Goal: Transaction & Acquisition: Purchase product/service

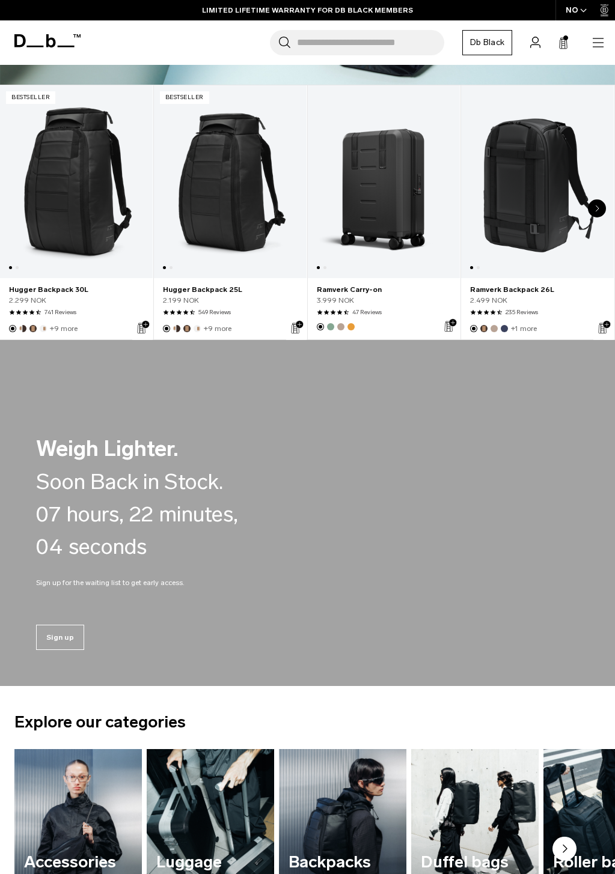
scroll to position [240, 0]
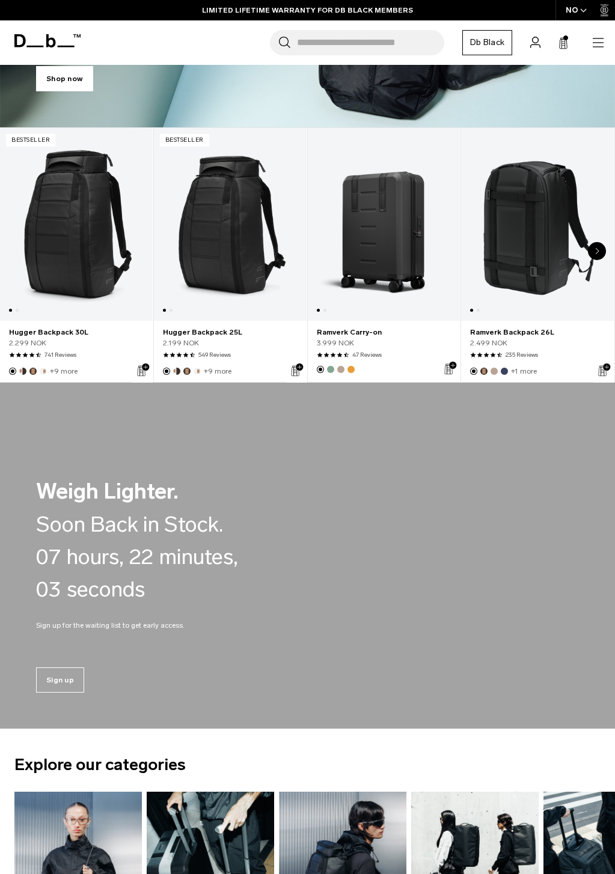
click at [596, 260] on div "Next slide" at bounding box center [597, 251] width 18 height 18
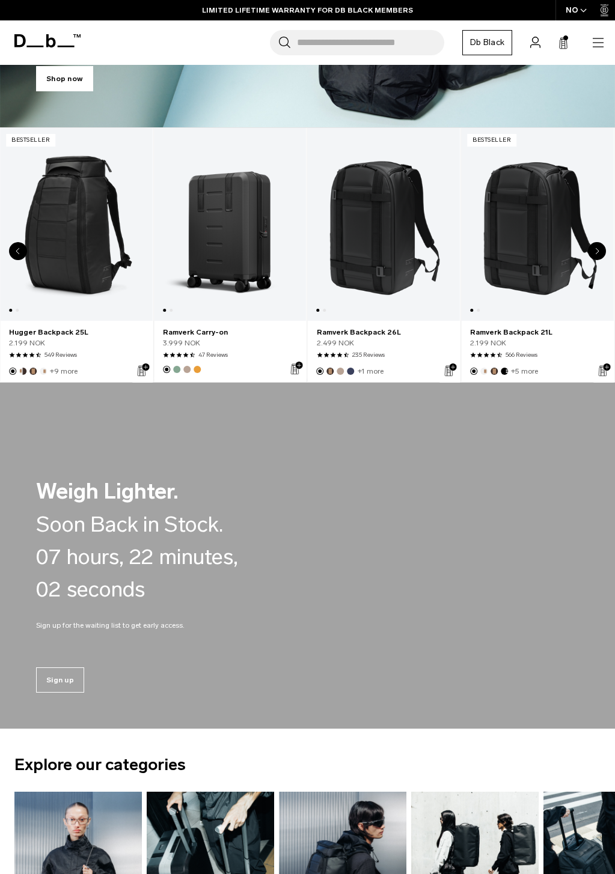
click at [596, 260] on div "Next slide" at bounding box center [597, 251] width 18 height 18
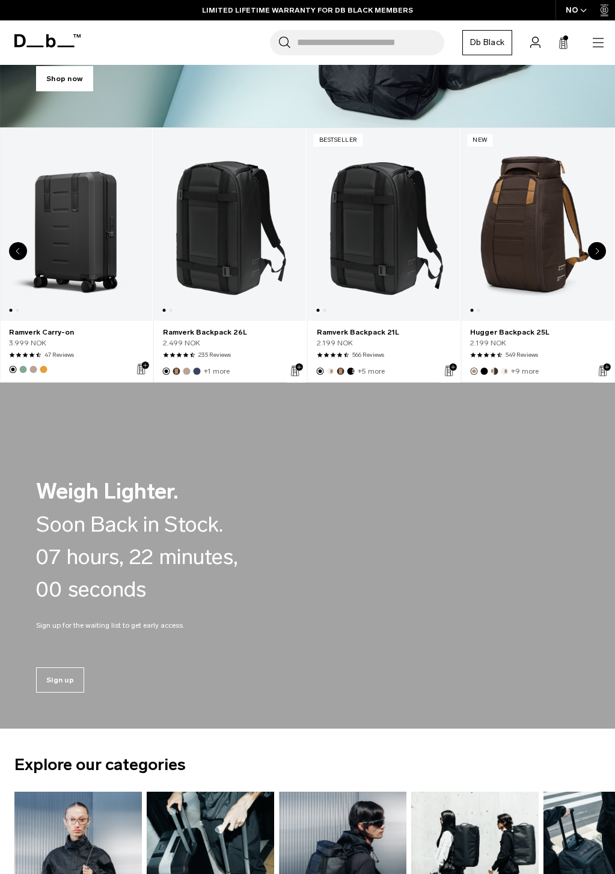
click at [595, 255] on icon "Next slide" at bounding box center [597, 251] width 4 height 7
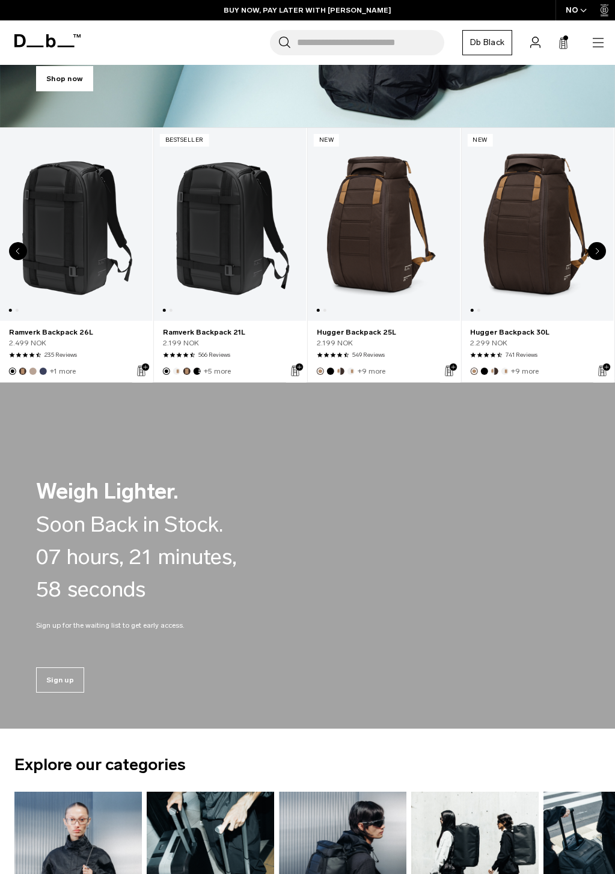
click at [595, 255] on icon "Next slide" at bounding box center [597, 251] width 4 height 7
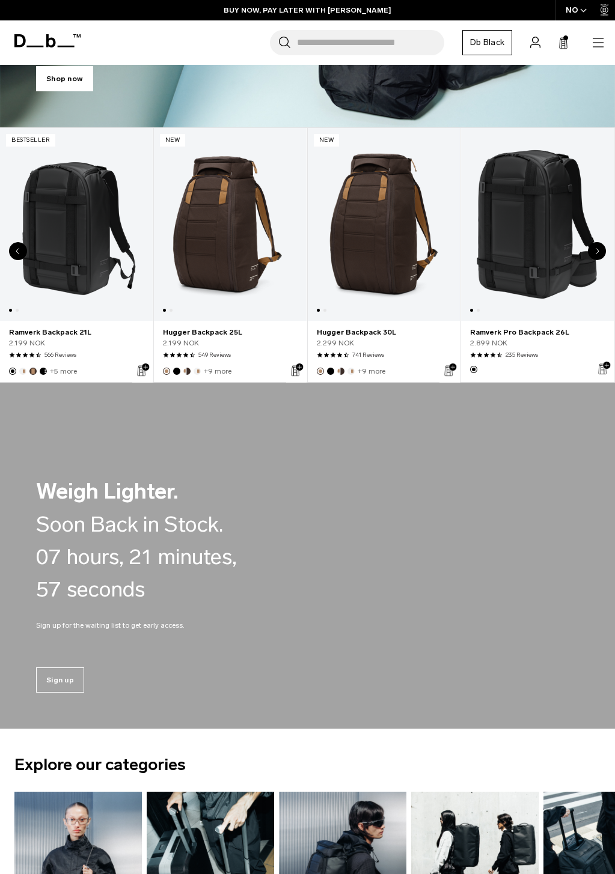
click at [595, 255] on icon "Next slide" at bounding box center [597, 251] width 4 height 7
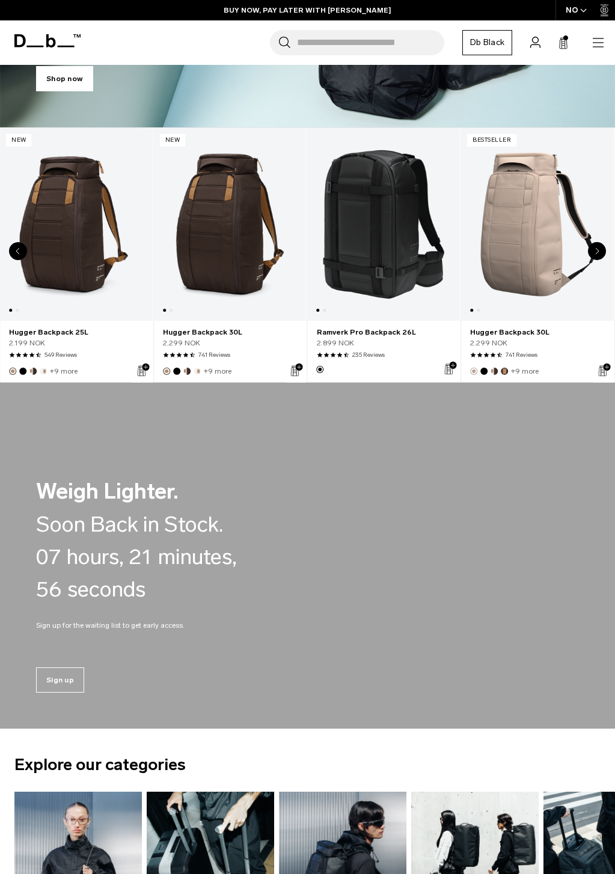
click at [595, 255] on icon "Next slide" at bounding box center [597, 251] width 4 height 7
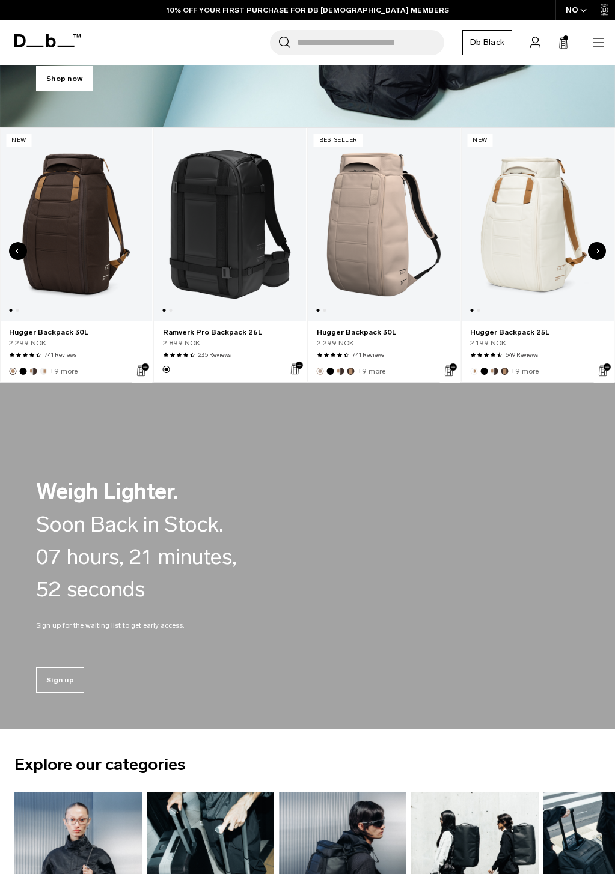
click at [588, 260] on div "Next slide" at bounding box center [597, 251] width 18 height 18
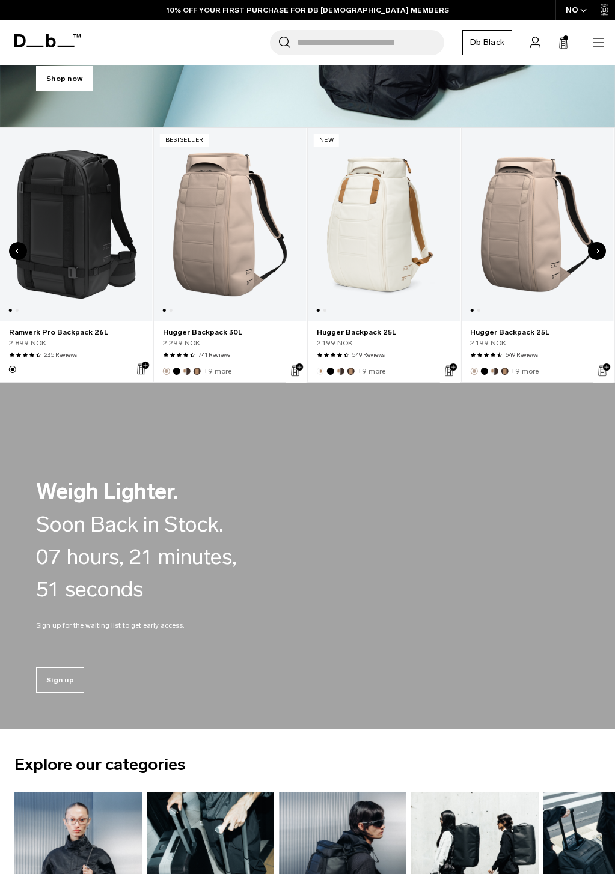
click at [592, 260] on div "Next slide" at bounding box center [597, 251] width 18 height 18
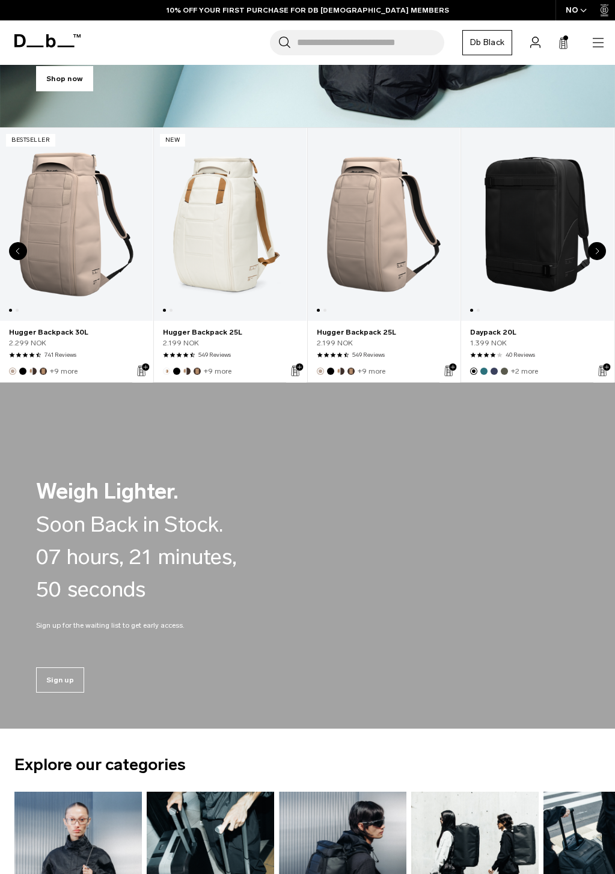
click at [591, 260] on div "Next slide" at bounding box center [597, 251] width 18 height 18
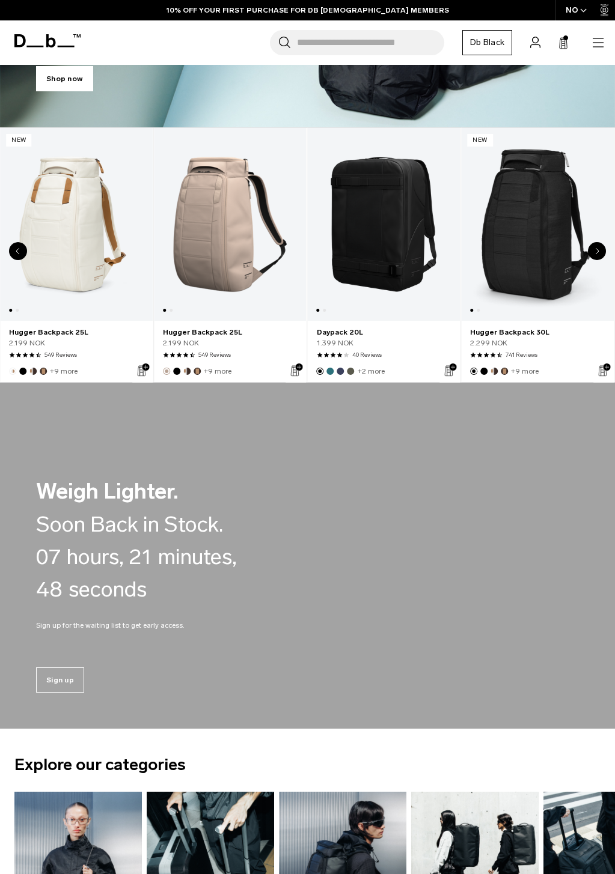
click at [591, 260] on div "Next slide" at bounding box center [597, 251] width 18 height 18
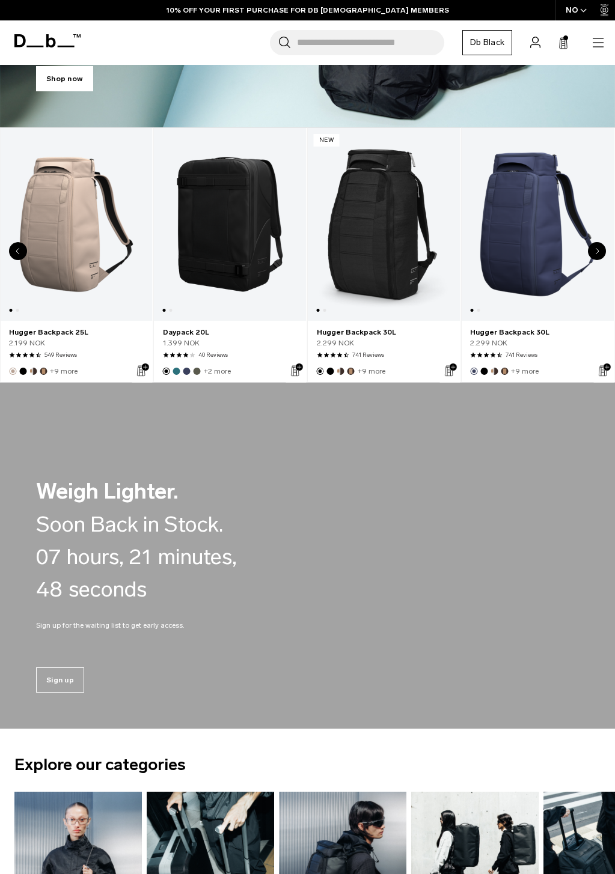
click at [590, 260] on div "Next slide" at bounding box center [597, 251] width 18 height 18
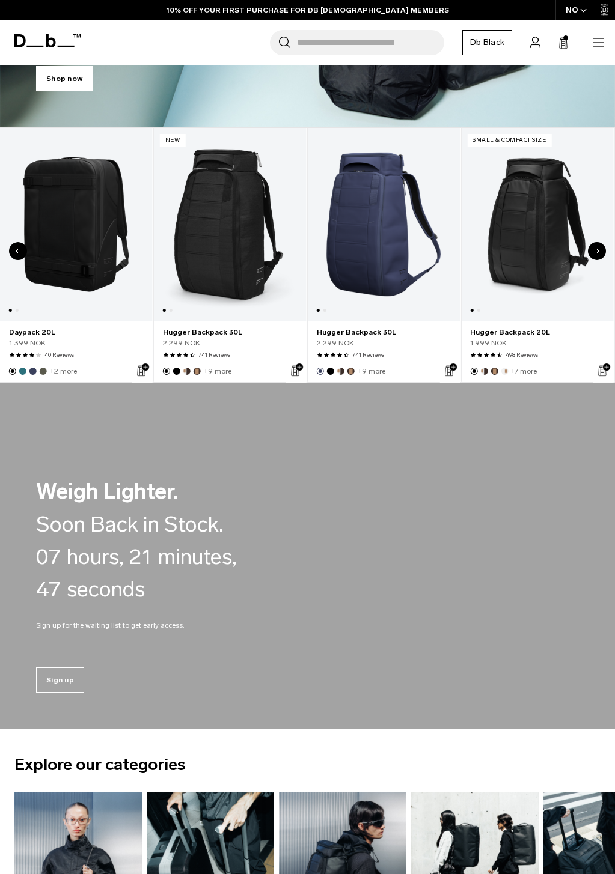
click at [590, 260] on div "Next slide" at bounding box center [597, 251] width 18 height 18
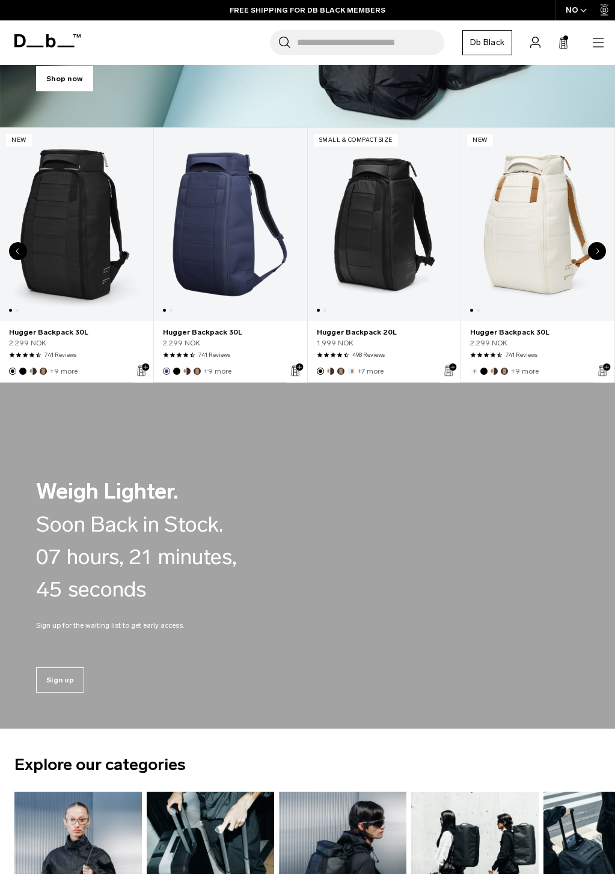
click at [460, 240] on link "Hugger Backpack 20L" at bounding box center [536, 224] width 153 height 193
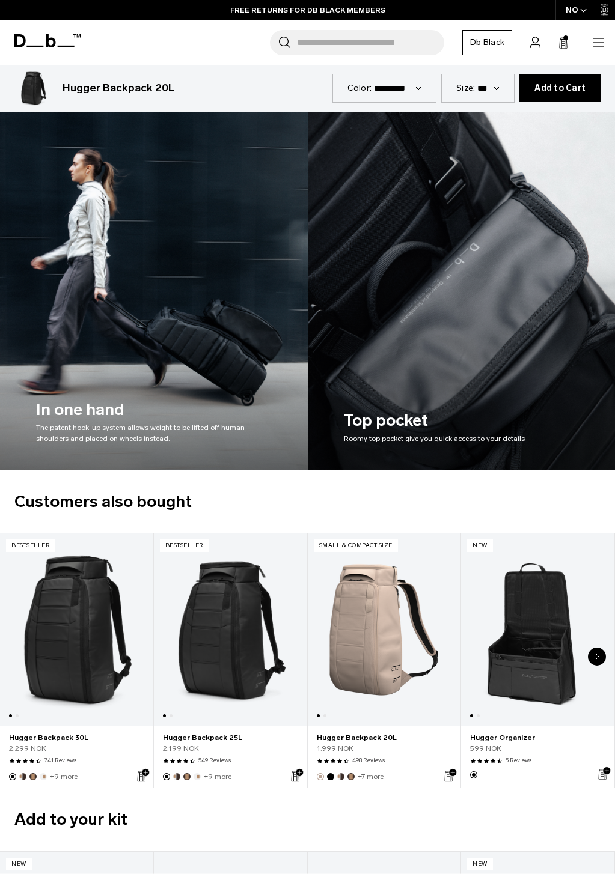
scroll to position [1923, 0]
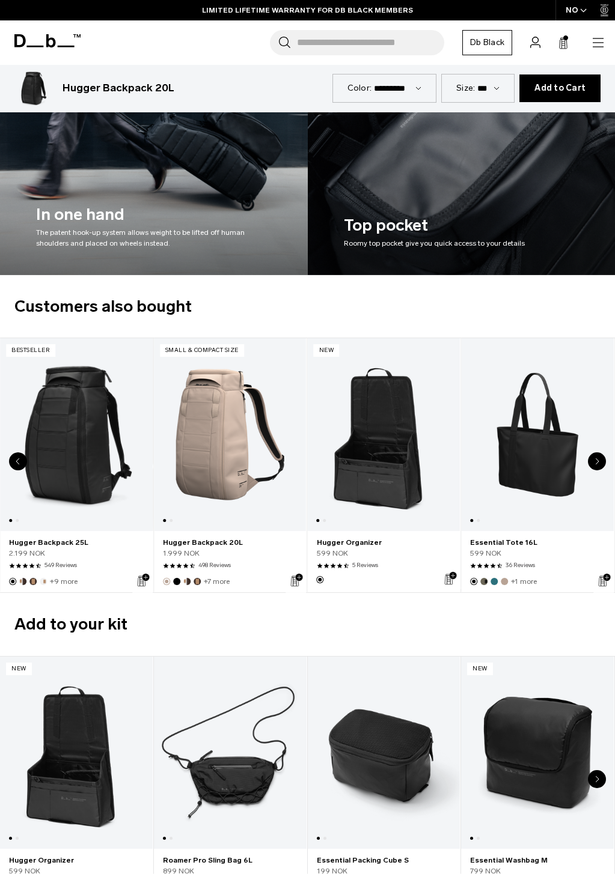
click at [460, 531] on link "Hugger Organizer" at bounding box center [536, 434] width 153 height 193
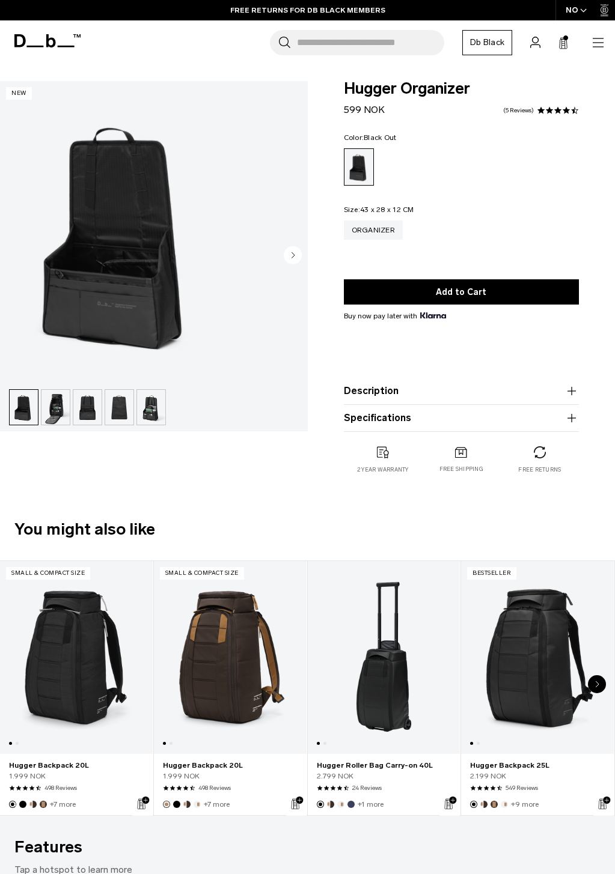
click at [416, 395] on button "Description" at bounding box center [462, 391] width 236 height 14
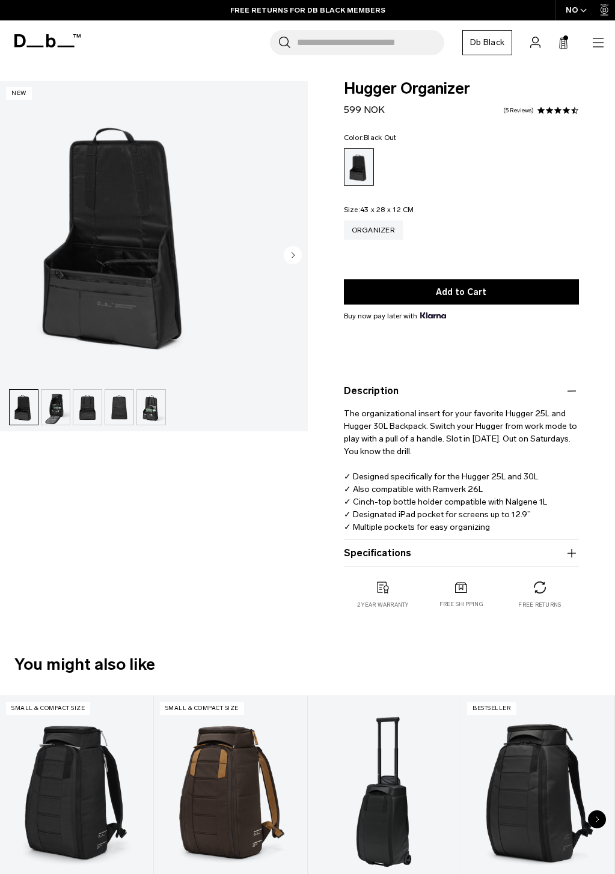
click at [415, 400] on product-accordion "Description The organizational insert for your favorite Hugger 25L and Hugger 3…" at bounding box center [462, 459] width 236 height 162
click at [399, 390] on button "Description" at bounding box center [462, 391] width 236 height 14
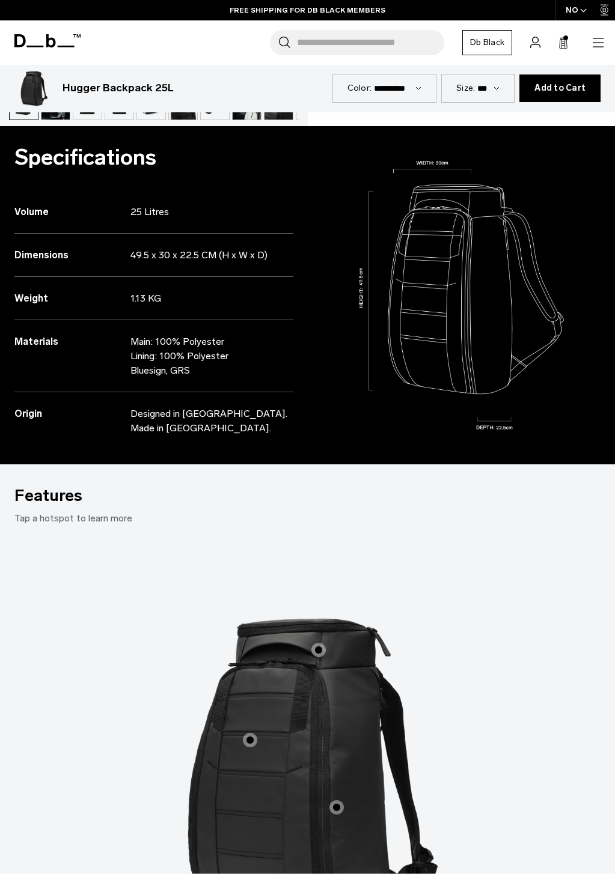
click at [332, 44] on input "Search for Bags, Luggage..." at bounding box center [370, 42] width 147 height 25
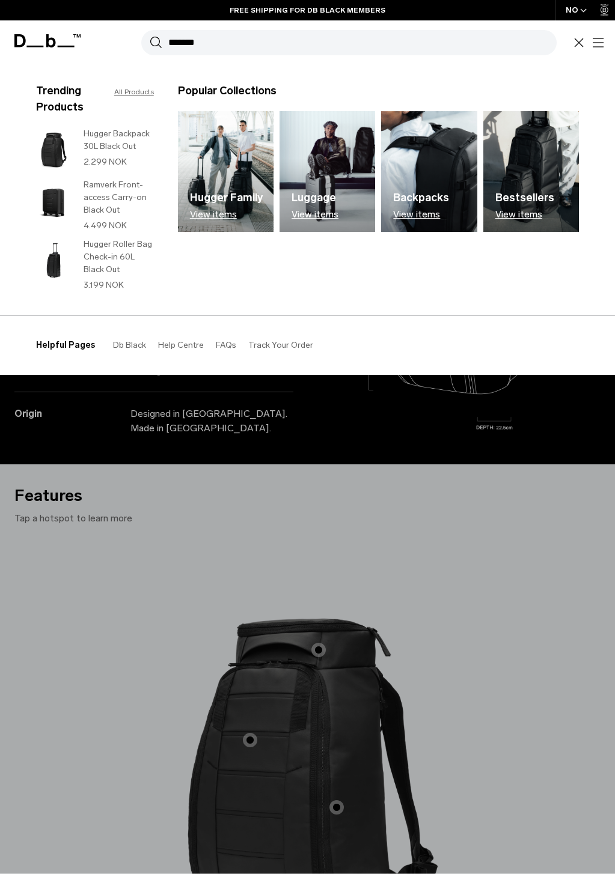
type input "*******"
click at [150, 36] on button "Search" at bounding box center [156, 42] width 13 height 13
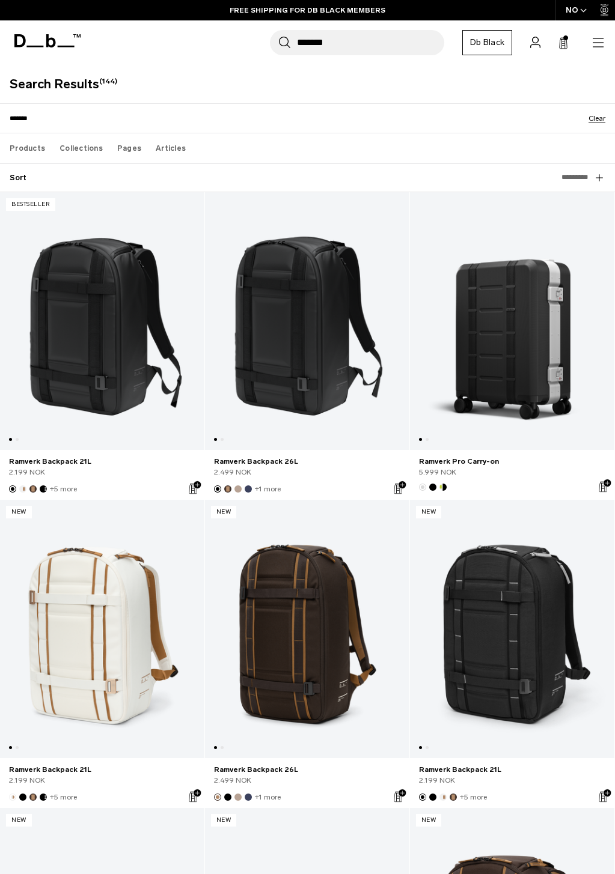
click at [409, 500] on link "Ramverk Backpack 21L" at bounding box center [306, 629] width 204 height 258
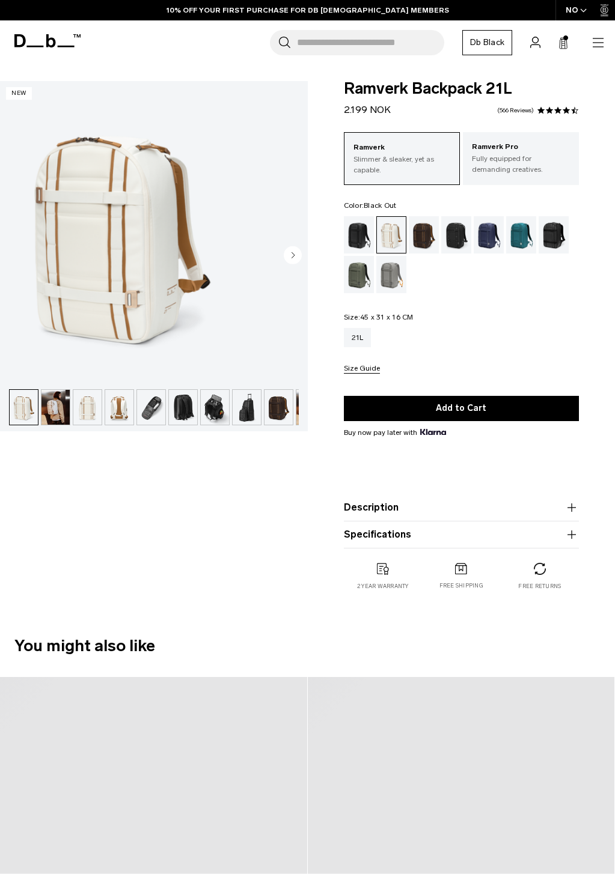
click at [374, 239] on div "Black Out" at bounding box center [359, 234] width 31 height 37
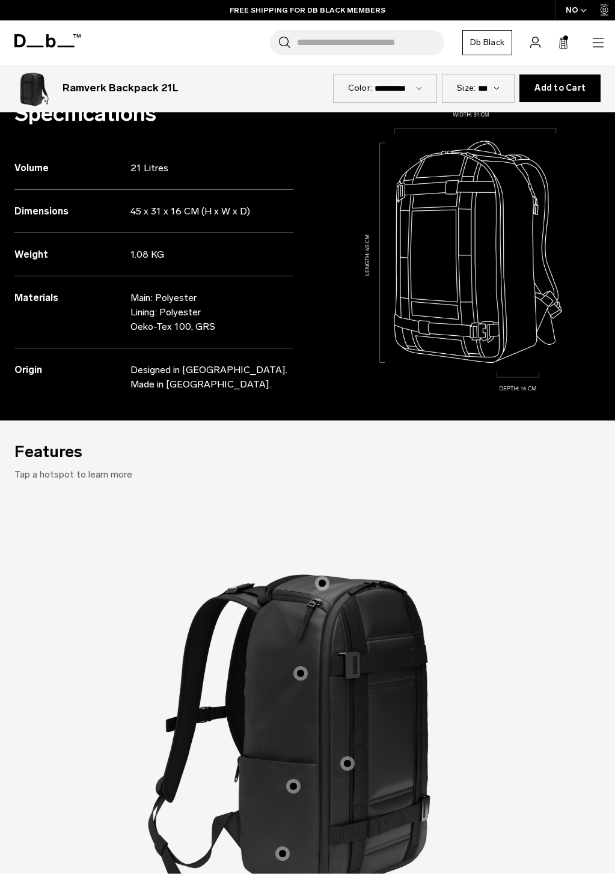
scroll to position [841, 0]
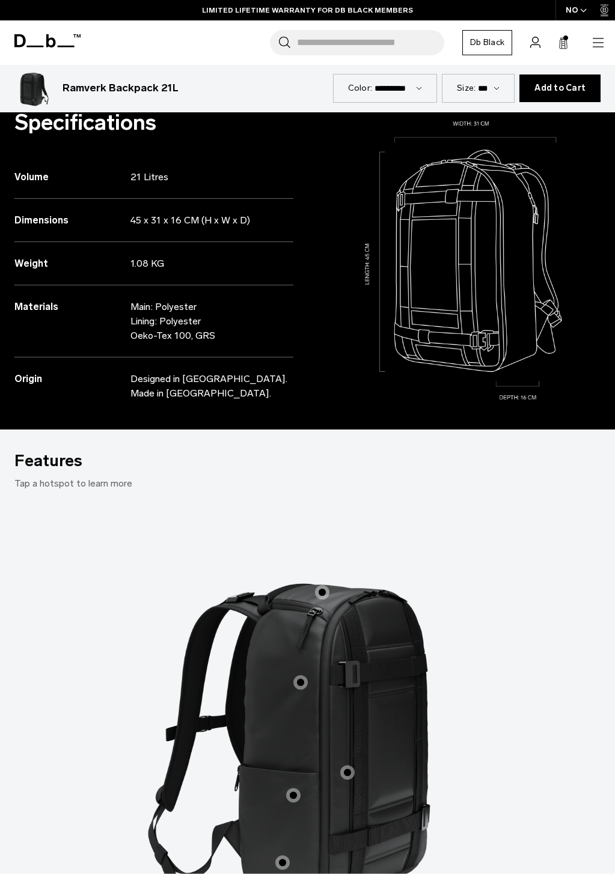
click at [568, 44] on icon at bounding box center [563, 43] width 10 height 12
